Goal: Browse casually: Explore the website without a specific task or goal

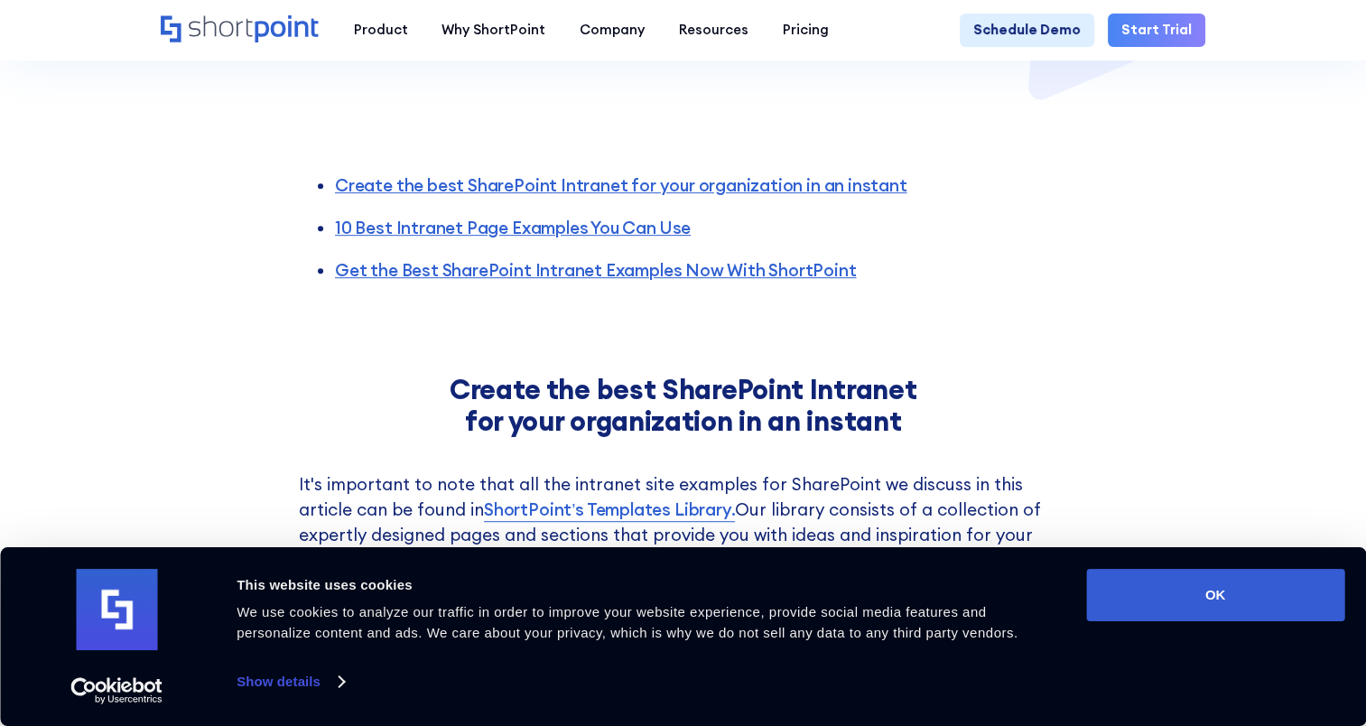
scroll to position [1083, 0]
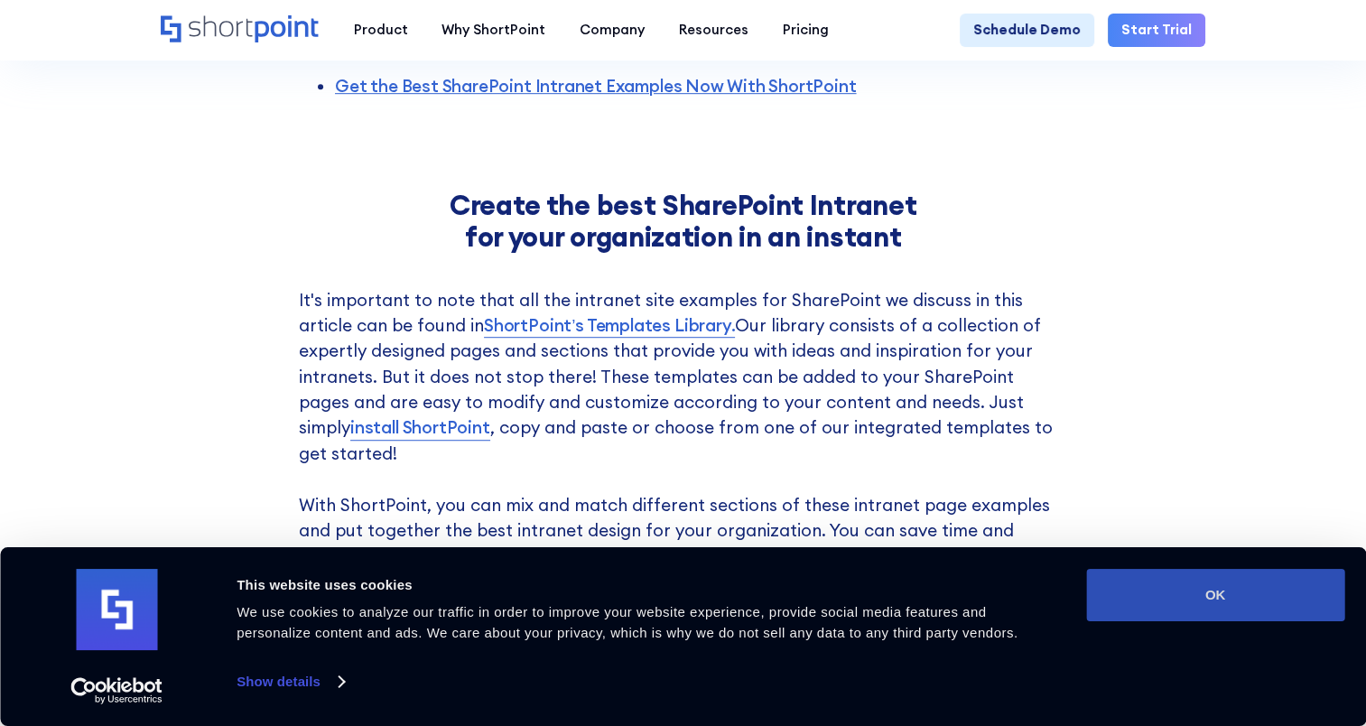
click at [1166, 586] on button "OK" at bounding box center [1215, 595] width 258 height 52
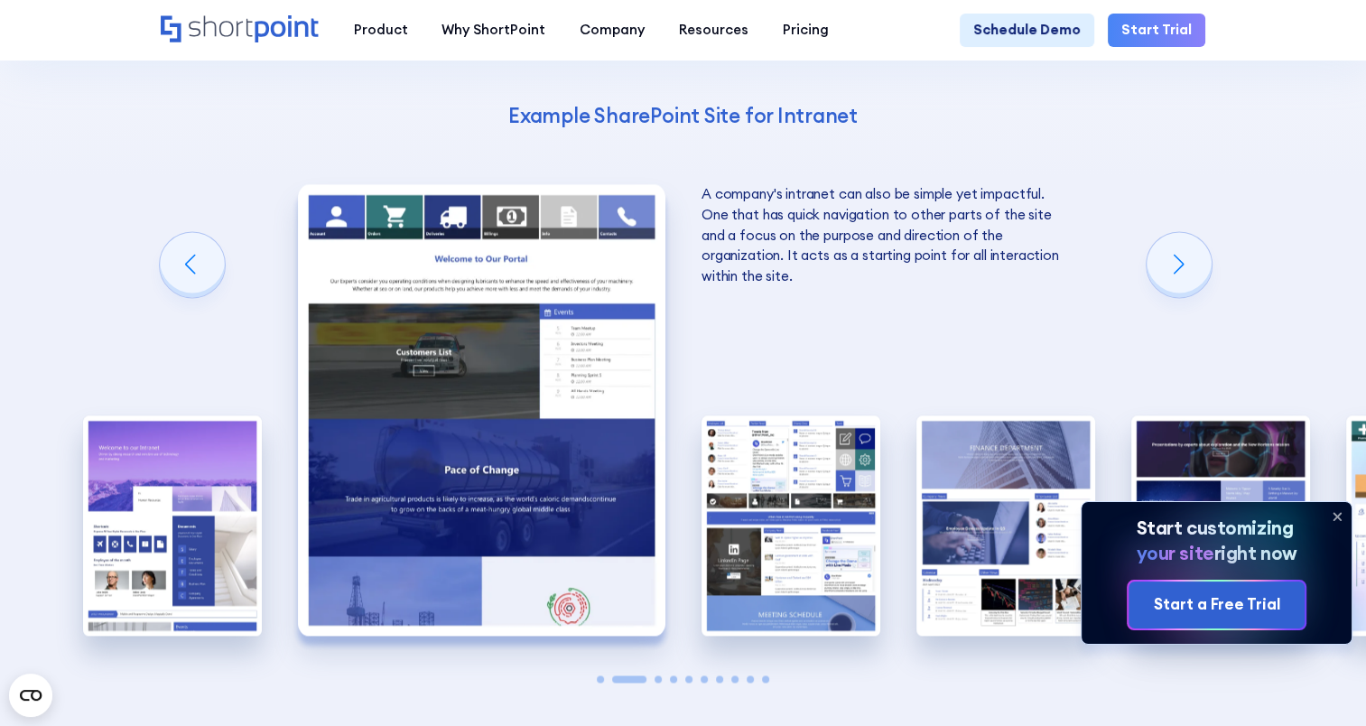
scroll to position [2347, 0]
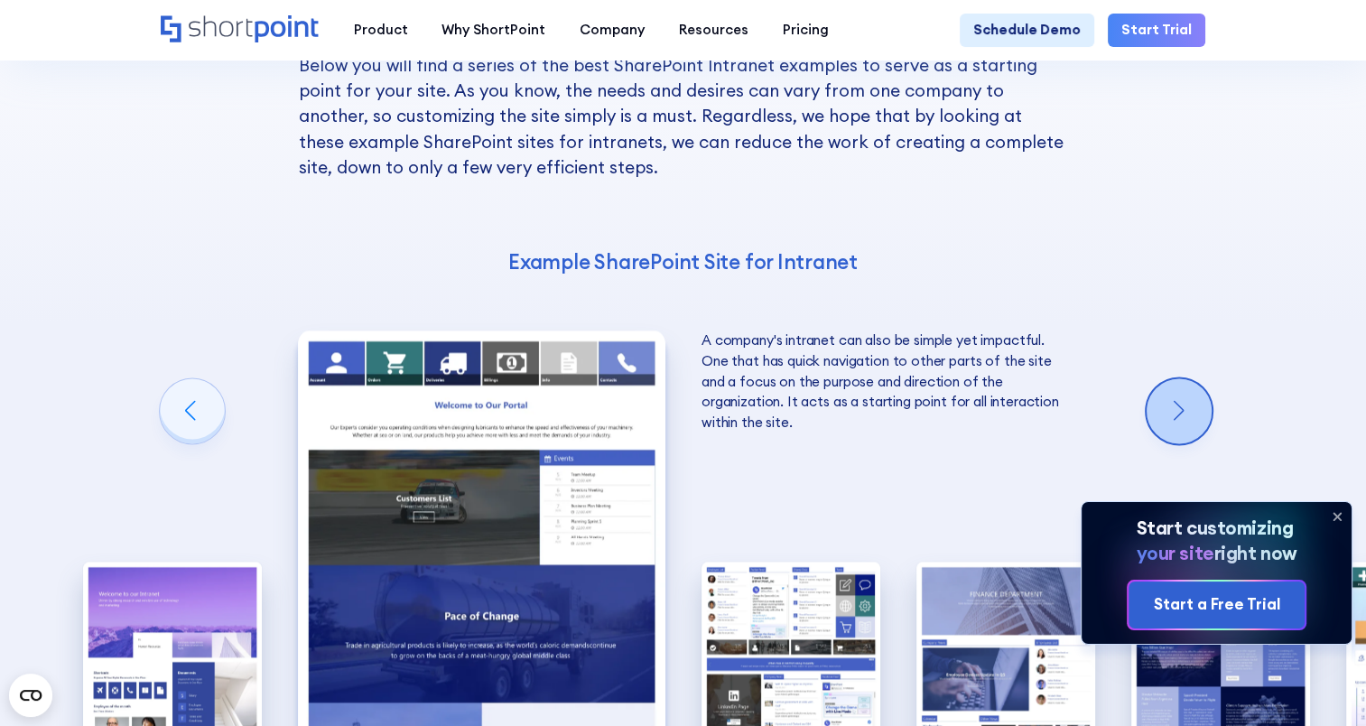
click at [1169, 378] on div "Next slide" at bounding box center [1178, 410] width 65 height 65
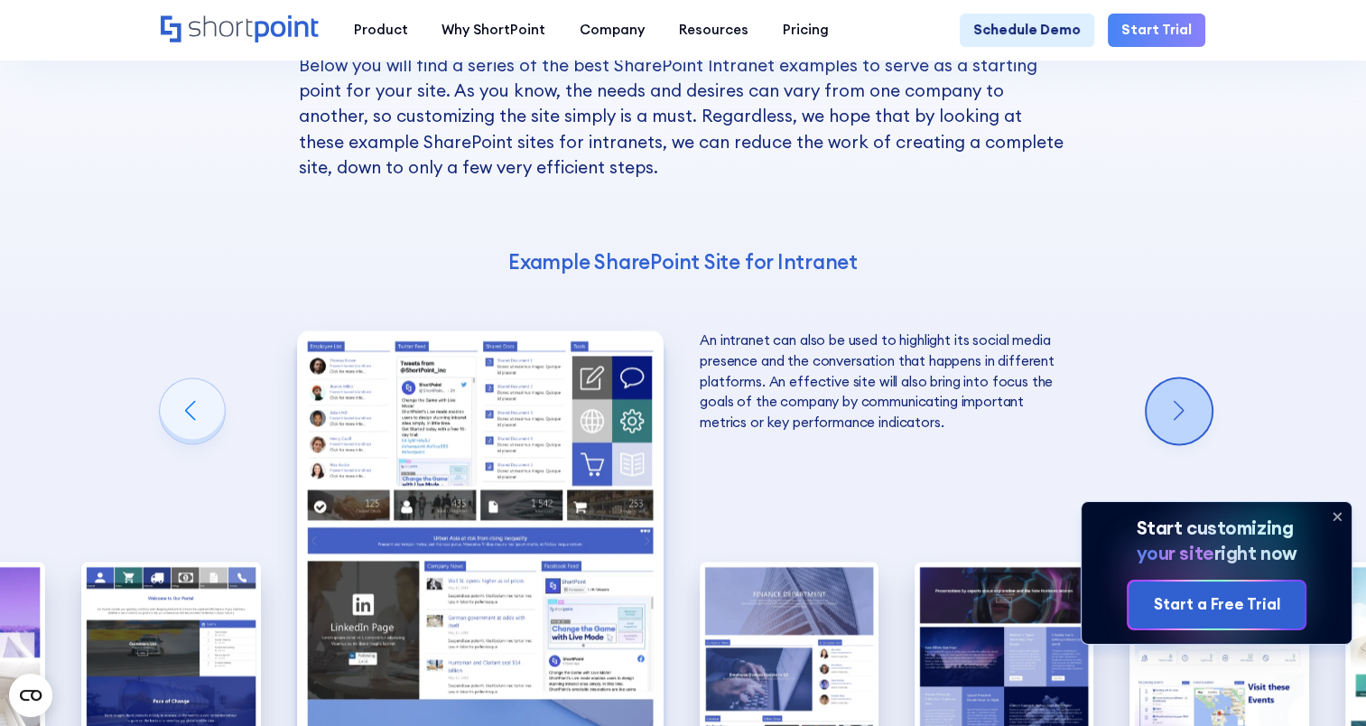
click at [1169, 378] on div "Next slide" at bounding box center [1178, 410] width 65 height 65
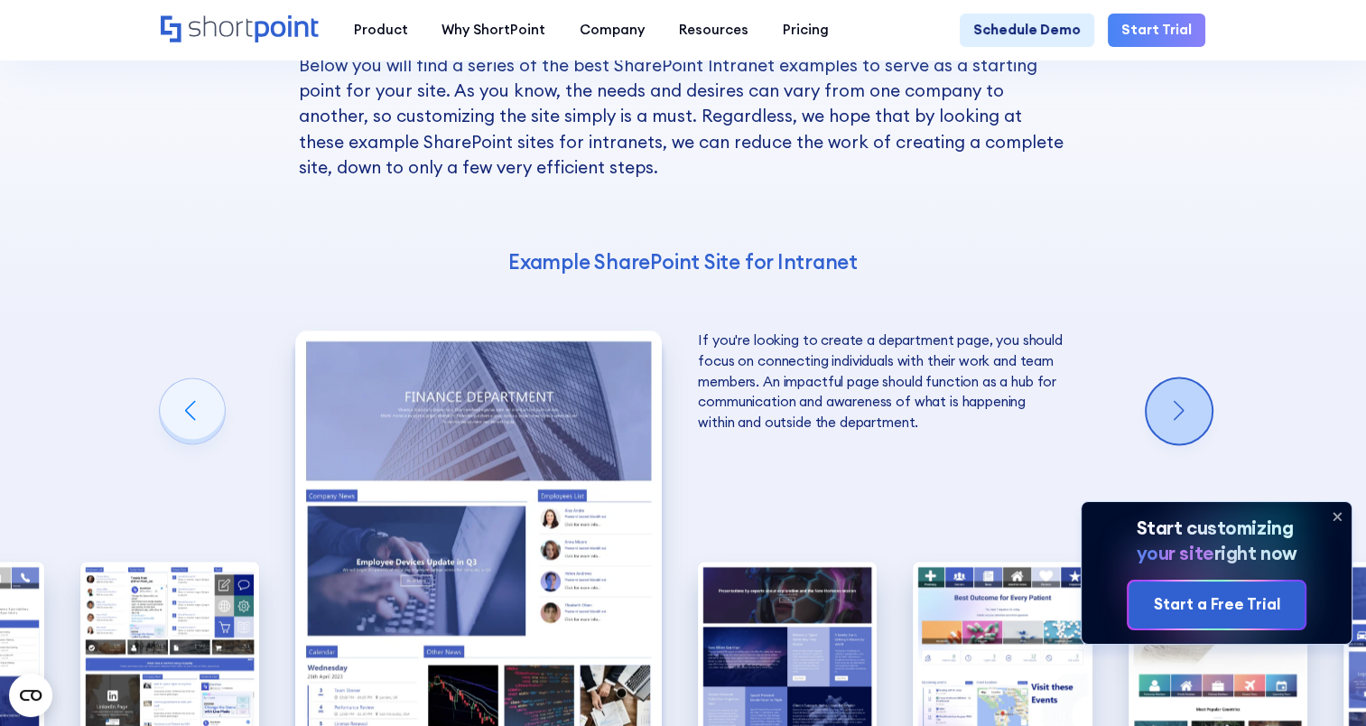
click at [1169, 378] on div "Next slide" at bounding box center [1178, 410] width 65 height 65
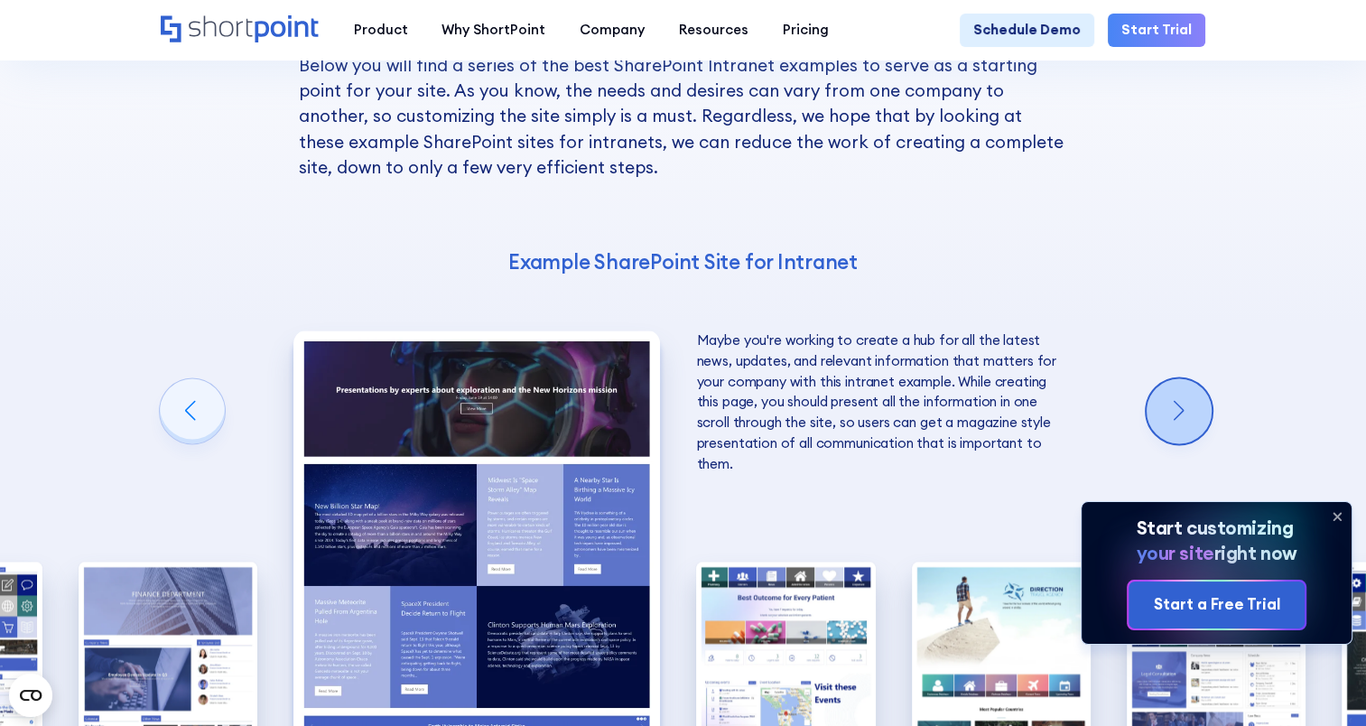
click at [1169, 378] on div "Next slide" at bounding box center [1178, 410] width 65 height 65
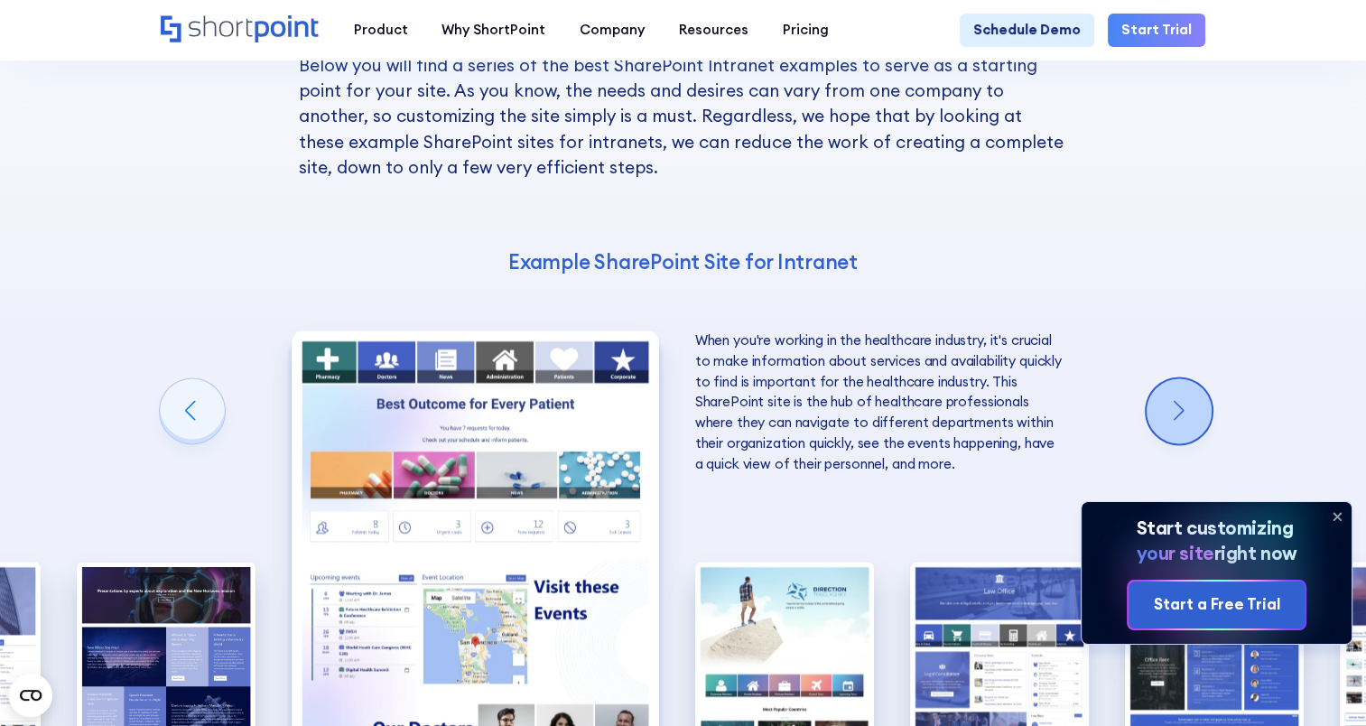
click at [1169, 378] on div "Next slide" at bounding box center [1178, 410] width 65 height 65
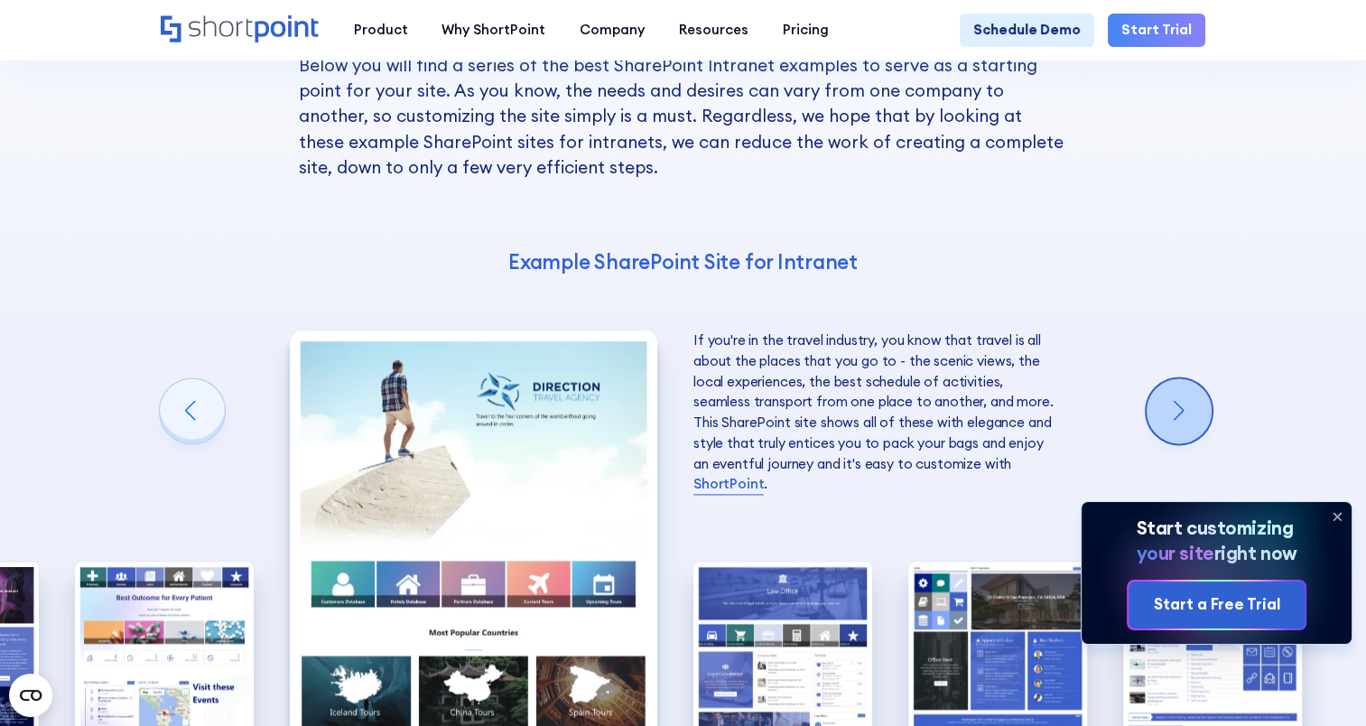
click at [1169, 378] on div "Next slide" at bounding box center [1178, 410] width 65 height 65
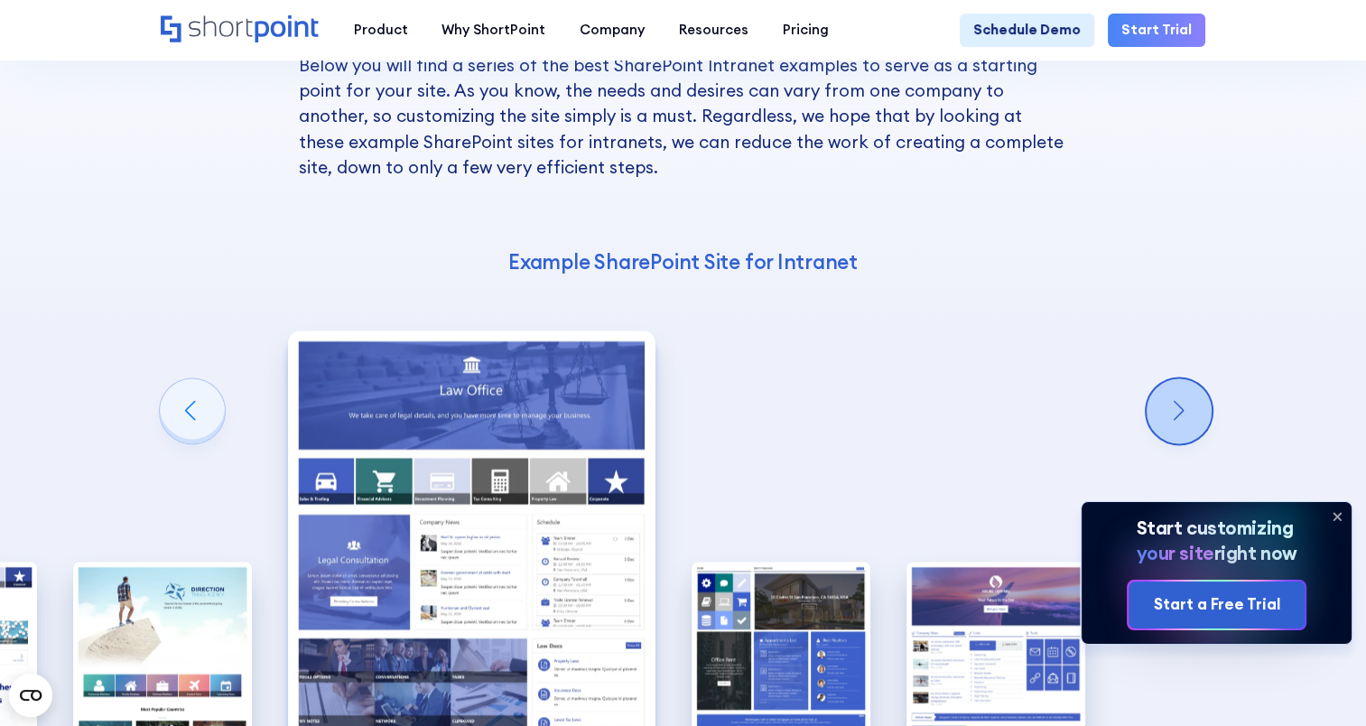
click at [1169, 378] on div "Next slide" at bounding box center [1178, 410] width 65 height 65
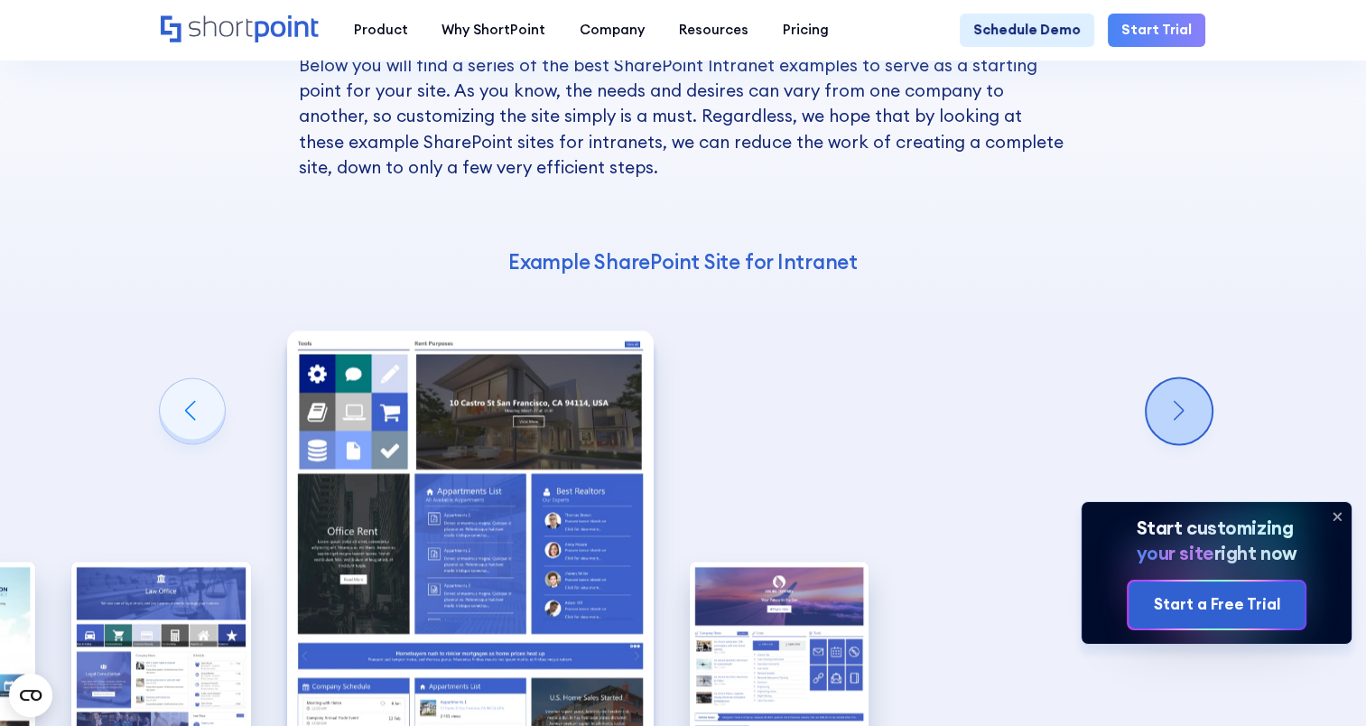
click at [1169, 378] on div "Next slide" at bounding box center [1178, 410] width 65 height 65
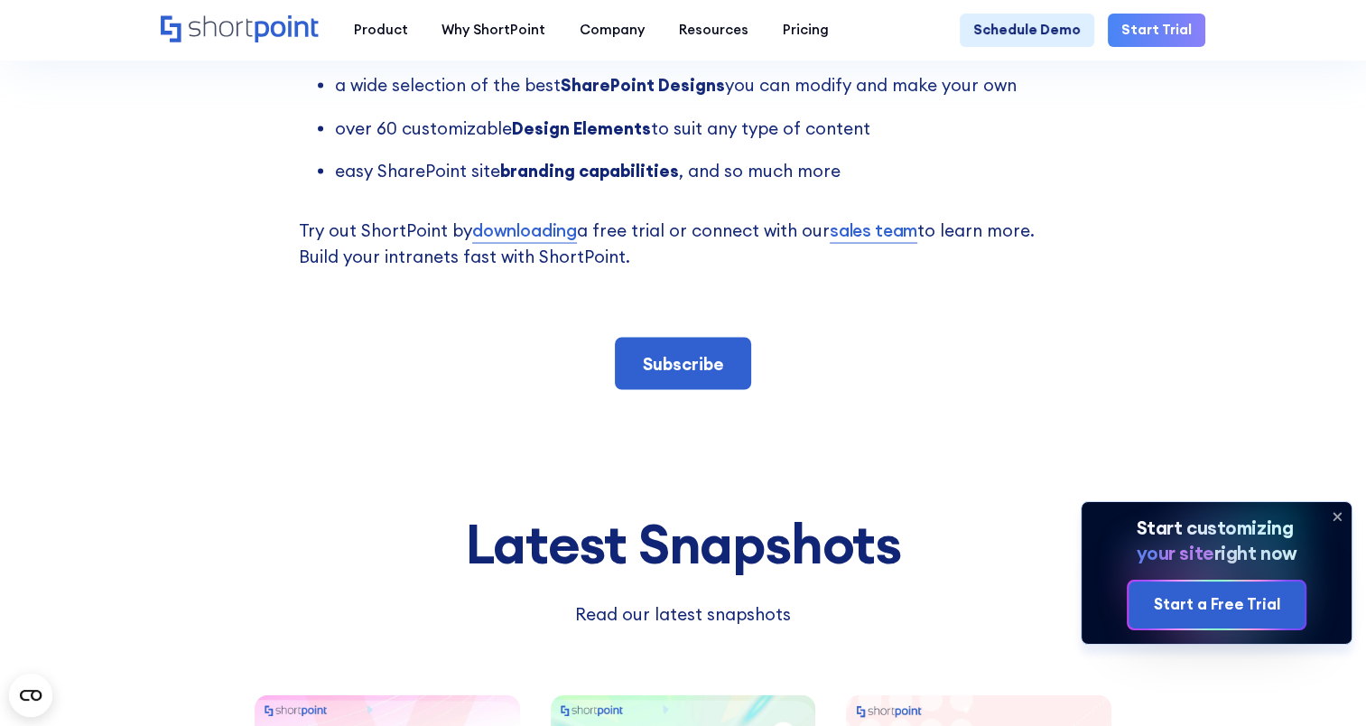
scroll to position [3971, 0]
